Goal: Task Accomplishment & Management: Manage account settings

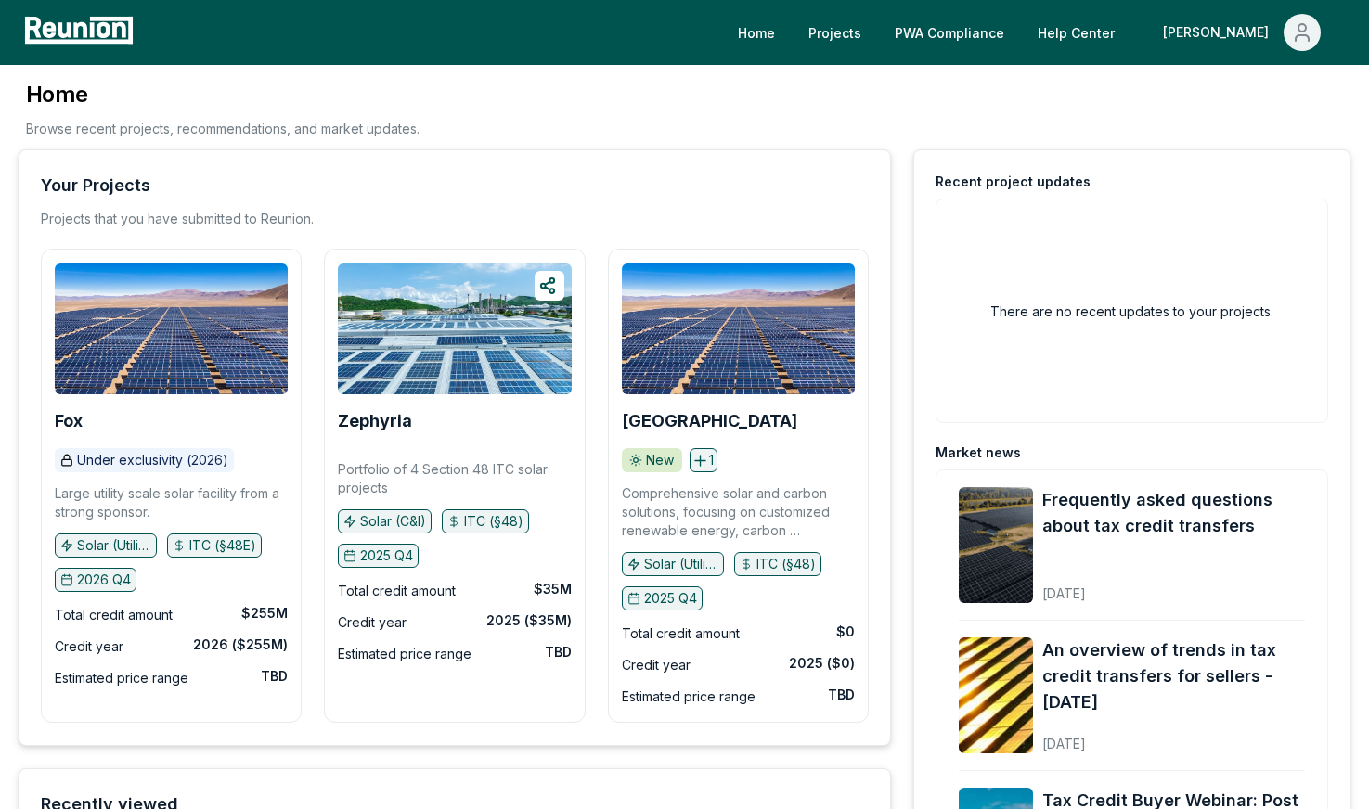
click at [921, 121] on div "Home Browse recent projects, recommendations, and market updates." at bounding box center [684, 115] width 1331 height 70
click at [1305, 29] on icon "Main" at bounding box center [1301, 27] width 7 height 7
click at [1276, 95] on p "My Account" at bounding box center [1264, 100] width 72 height 22
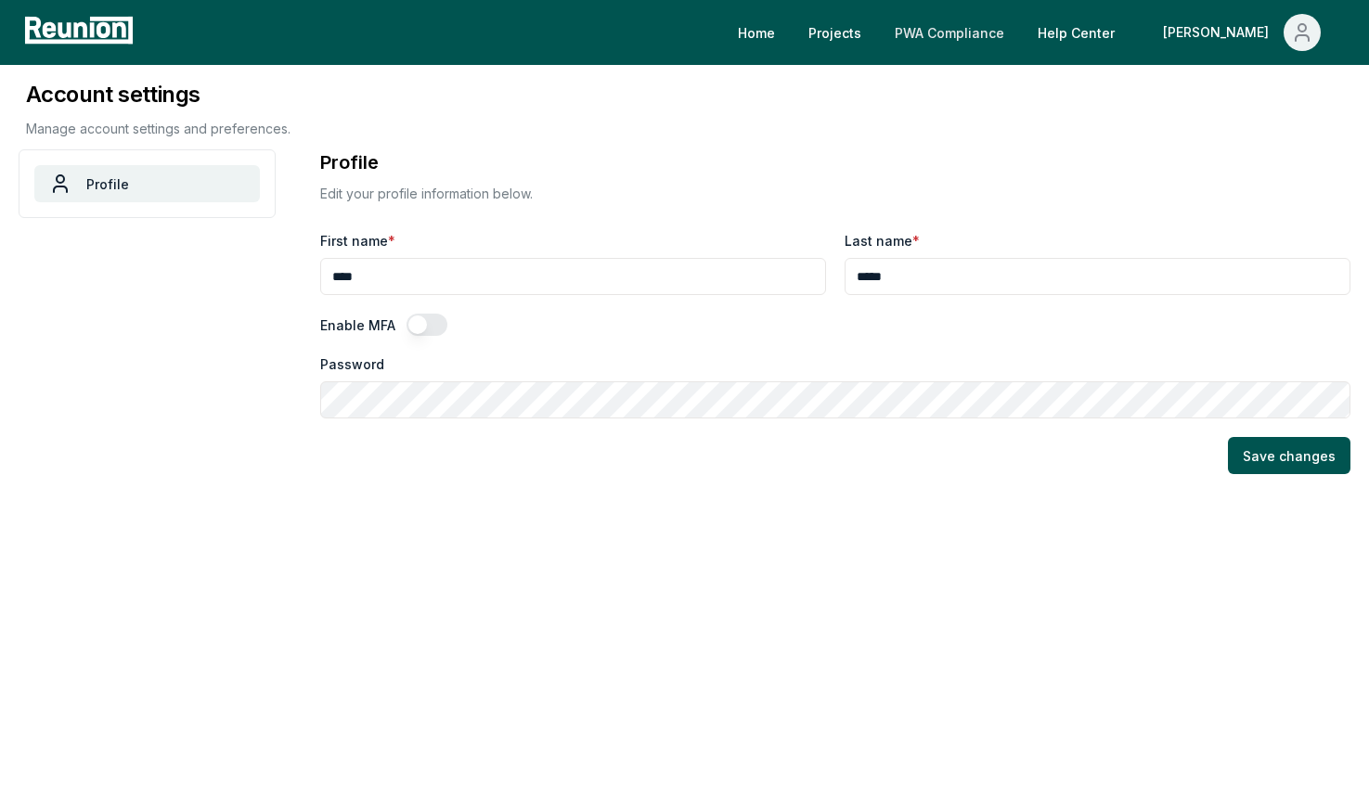
click at [997, 31] on link "PWA Compliance" at bounding box center [949, 32] width 139 height 37
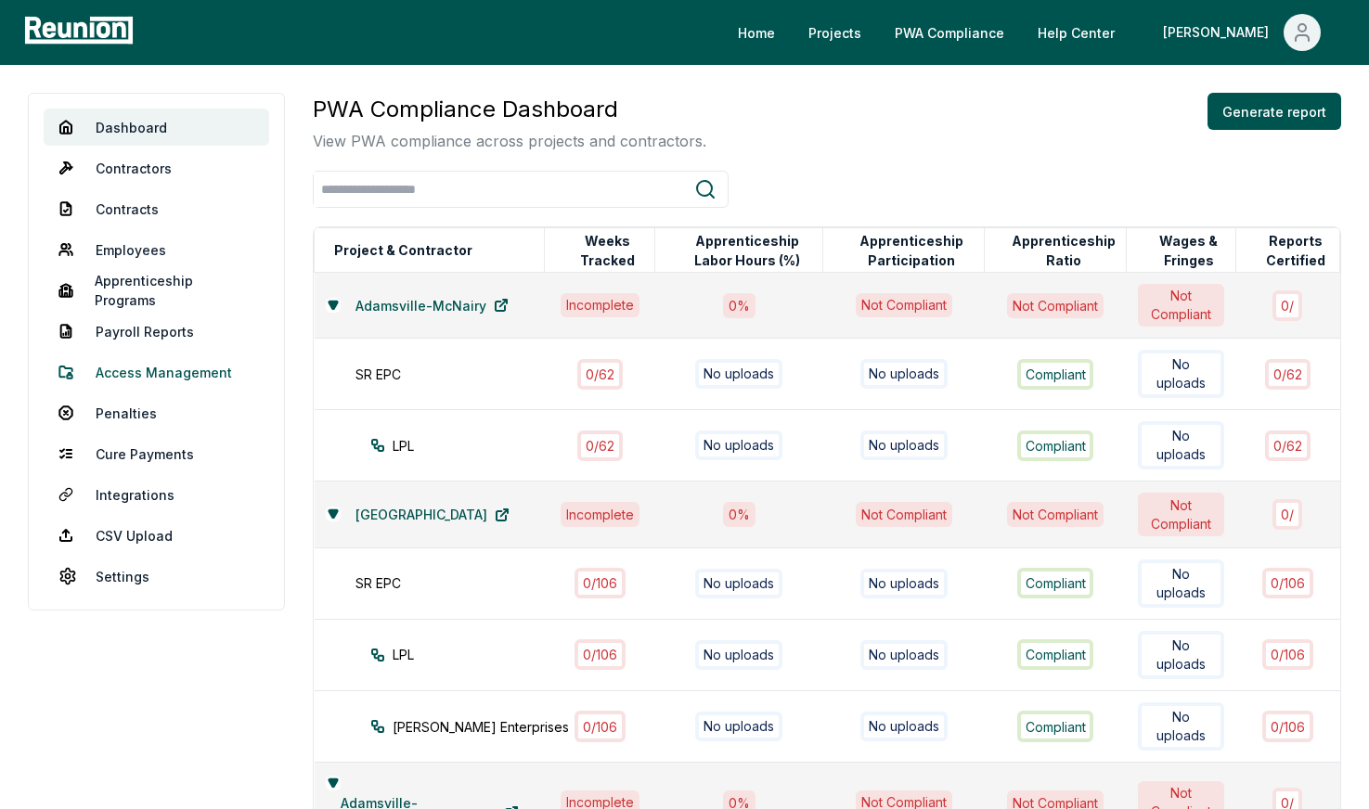
click at [157, 372] on link "Access Management" at bounding box center [156, 372] width 225 height 37
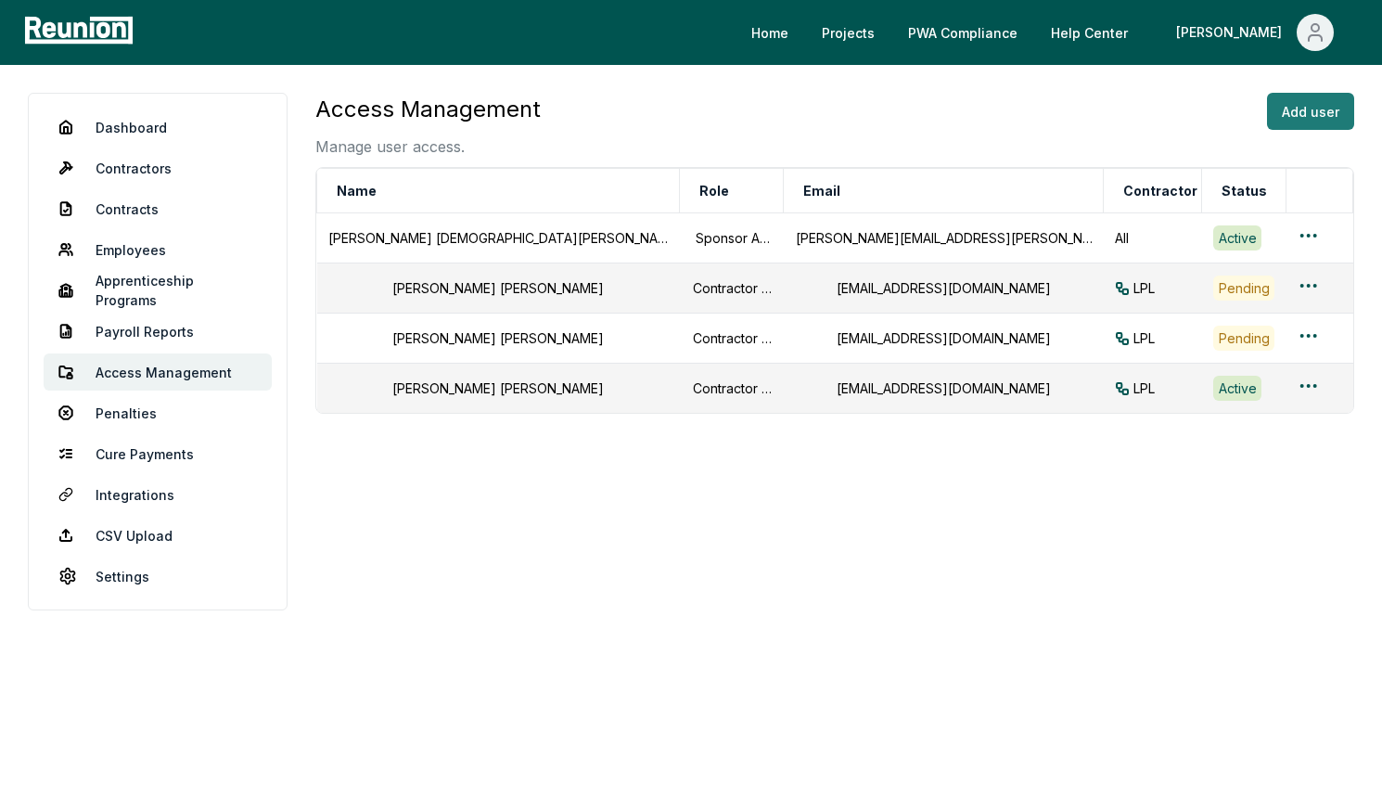
click at [1300, 101] on button "Add user" at bounding box center [1310, 111] width 87 height 37
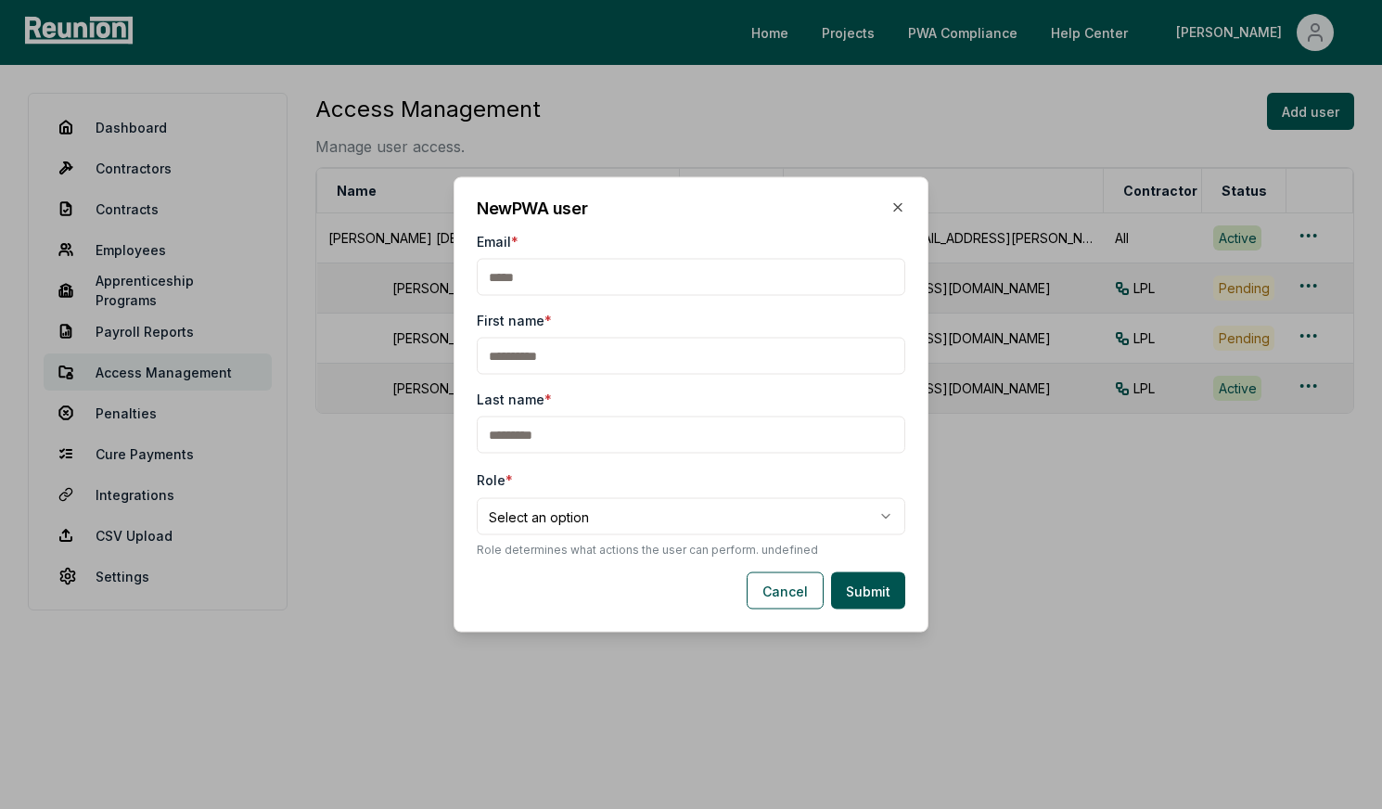
click at [612, 521] on body "**********" at bounding box center [691, 404] width 1382 height 809
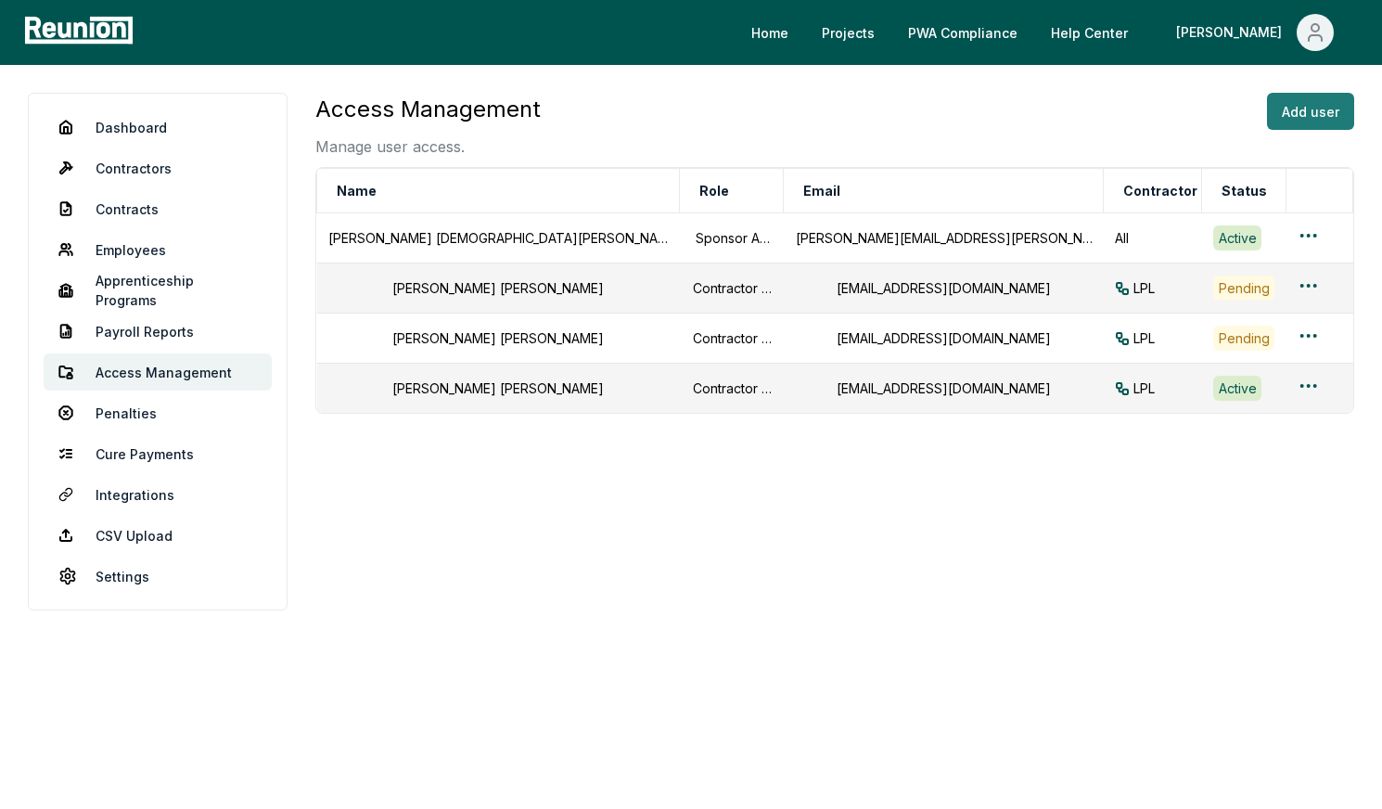
click at [1314, 122] on button "Add user" at bounding box center [1310, 111] width 87 height 37
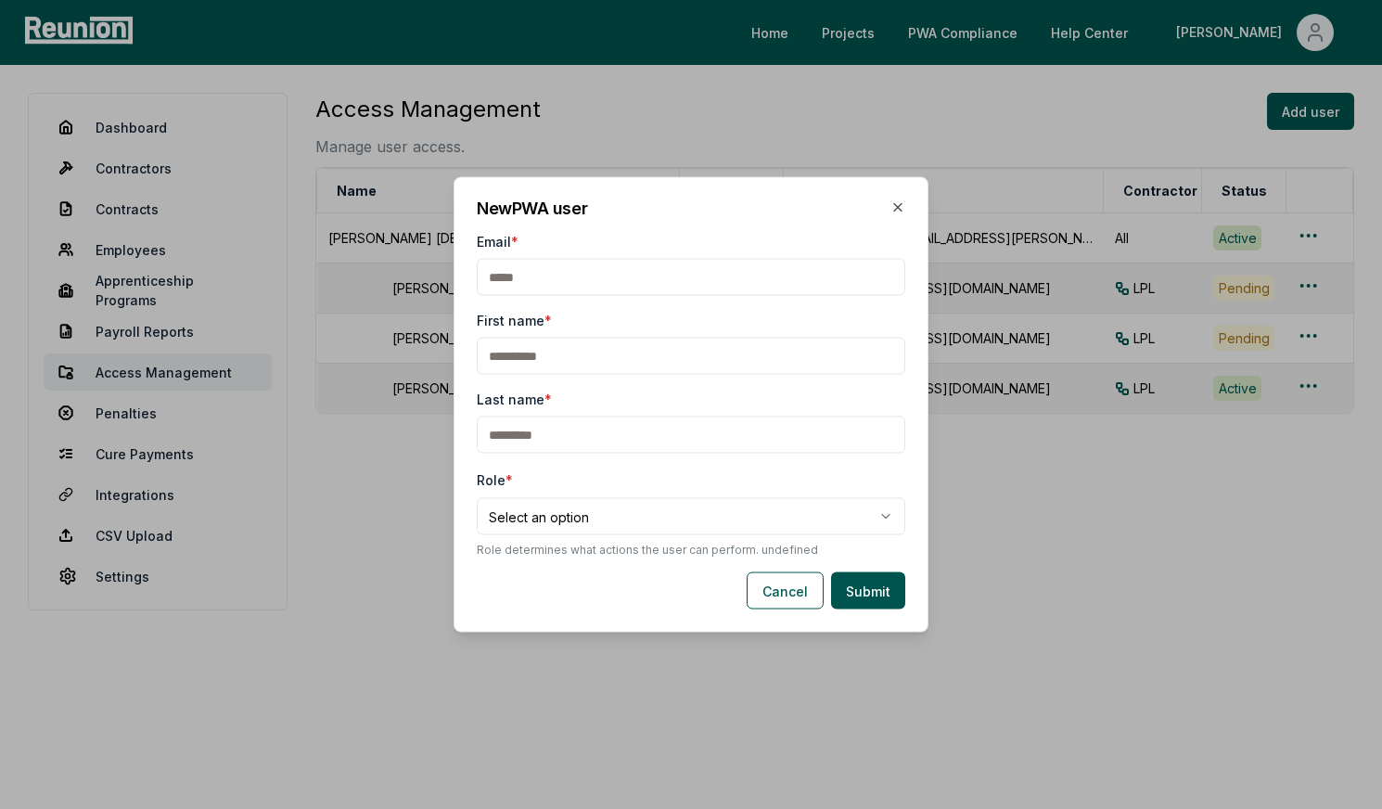
click at [888, 509] on body "**********" at bounding box center [691, 404] width 1382 height 809
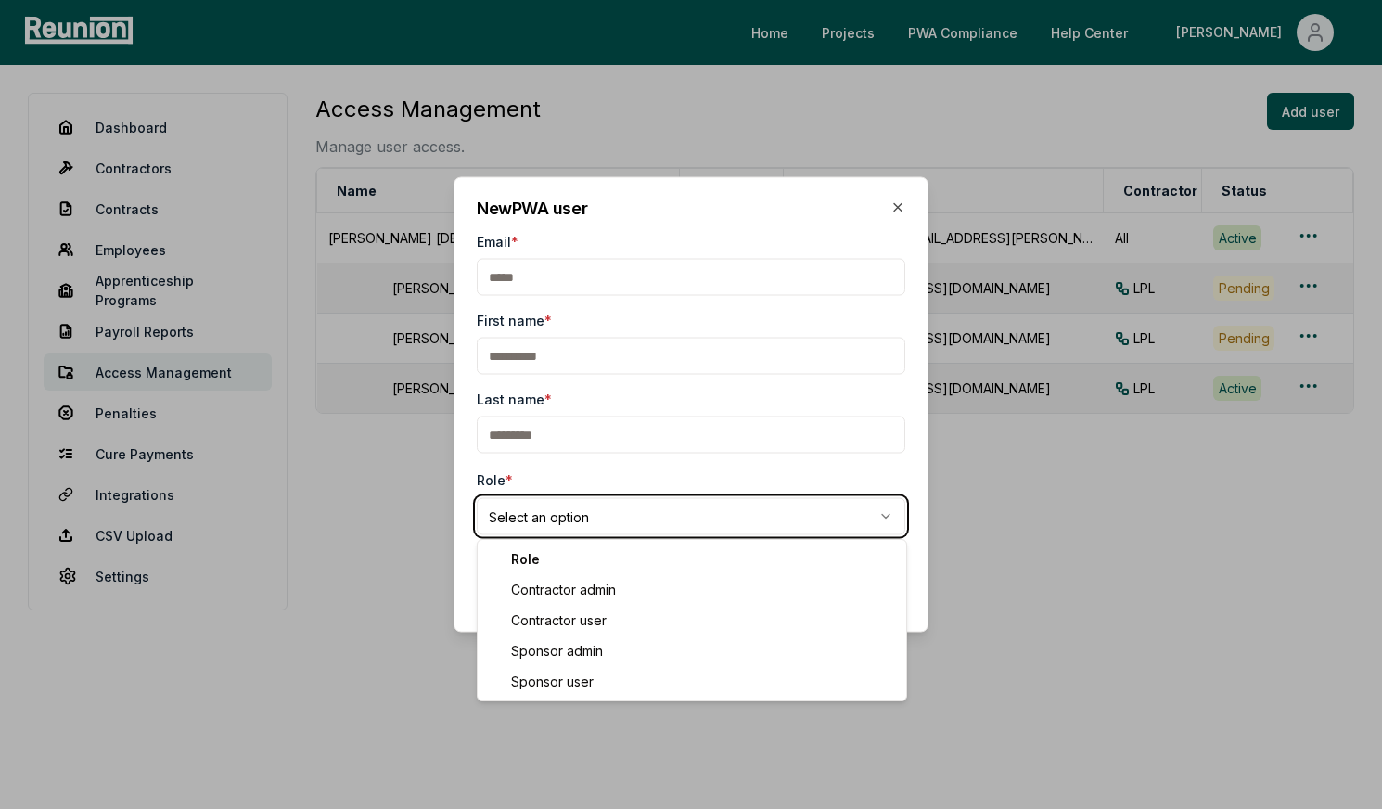
click at [1148, 646] on div at bounding box center [691, 404] width 1382 height 809
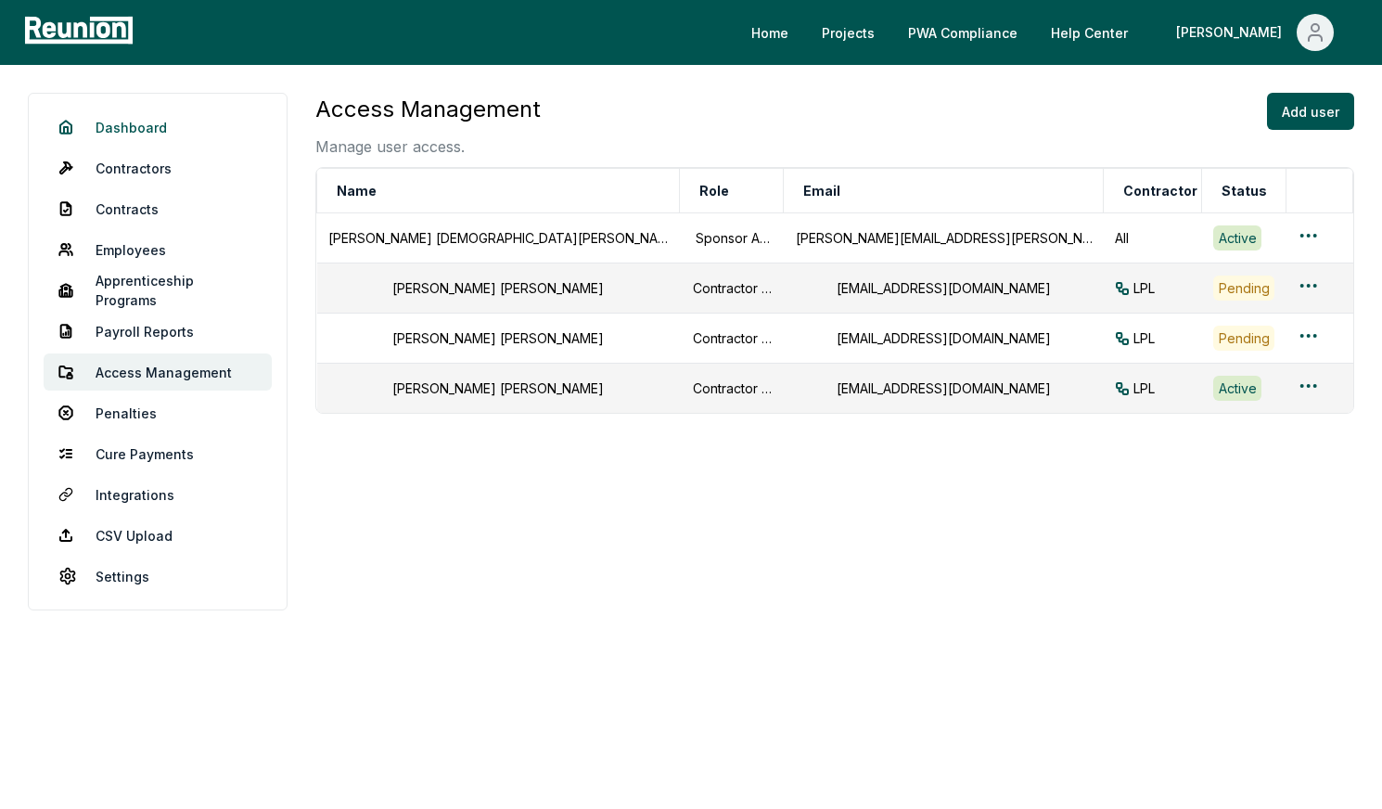
click at [116, 121] on link "Dashboard" at bounding box center [158, 127] width 228 height 37
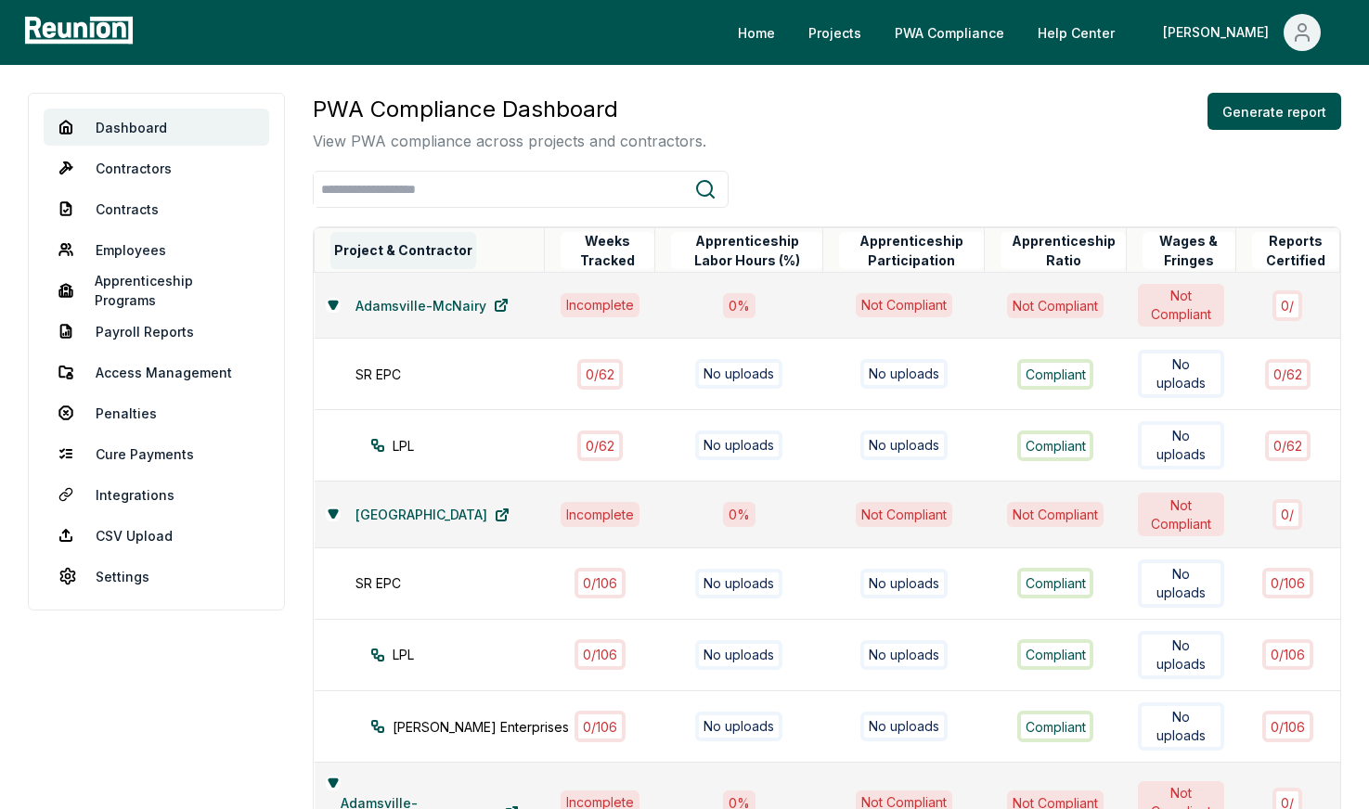
click at [395, 243] on button "Project & Contractor" at bounding box center [403, 250] width 146 height 37
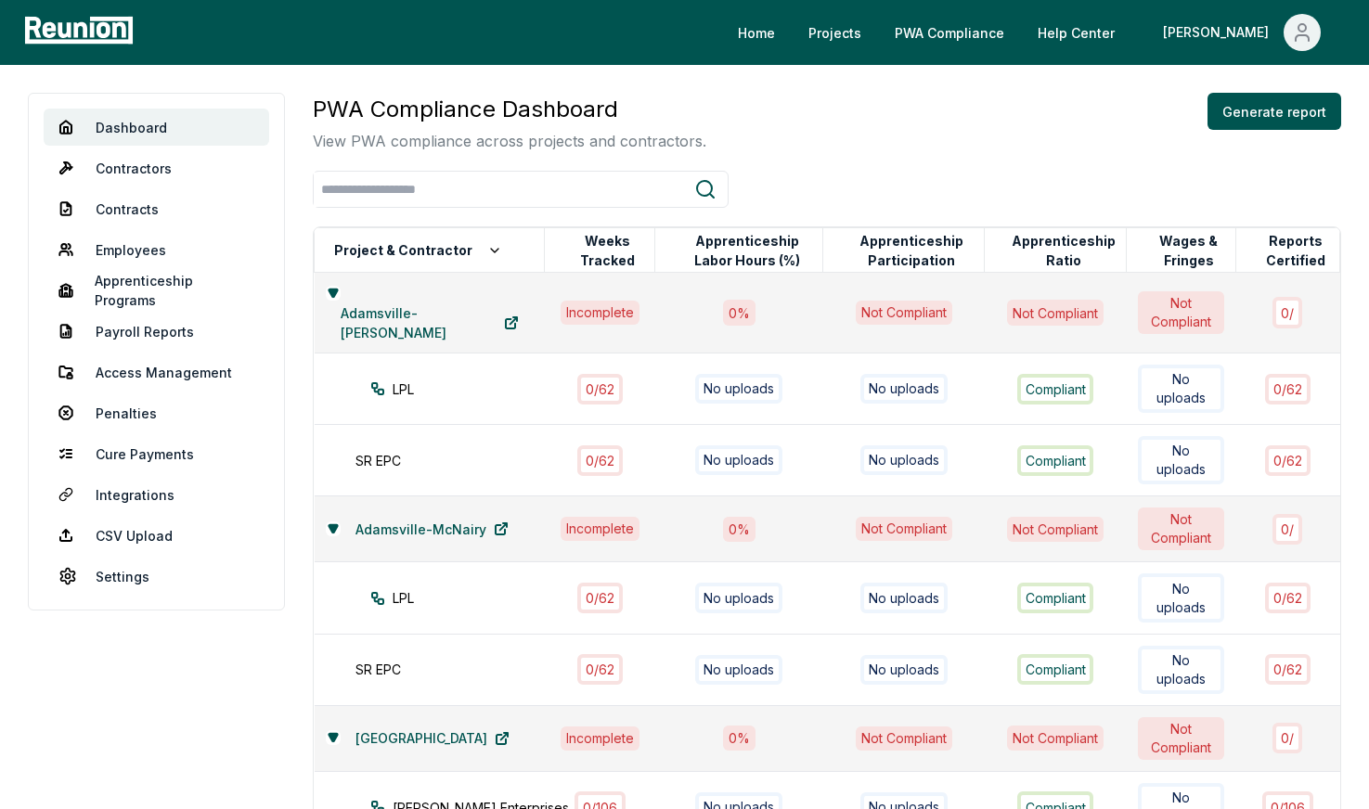
click at [101, 796] on aside "Dashboard Contractors Contracts Employees [DEMOGRAPHIC_DATA] Programs Payroll R…" at bounding box center [156, 614] width 257 height 1042
